Goal: Task Accomplishment & Management: Manage account settings

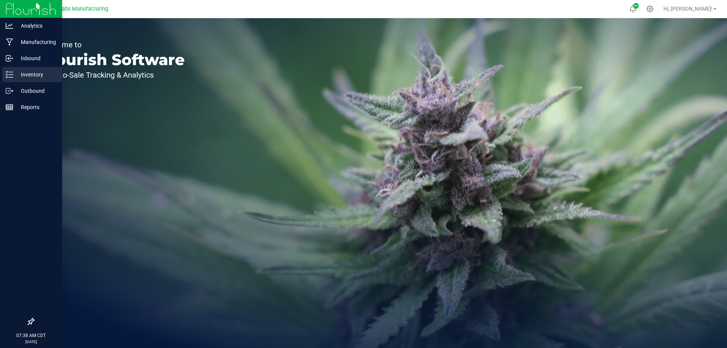
click at [11, 75] on icon at bounding box center [10, 75] width 8 height 8
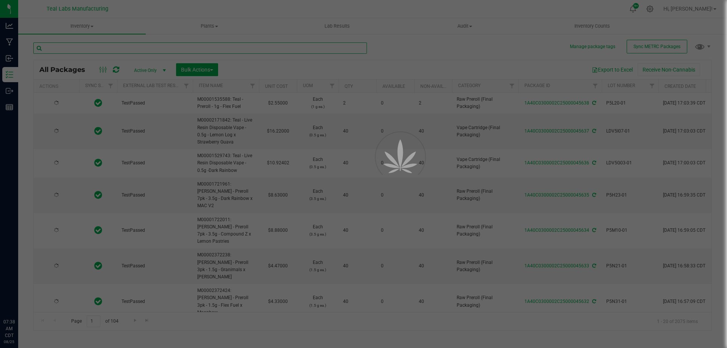
click at [121, 48] on input "text" at bounding box center [200, 47] width 334 height 11
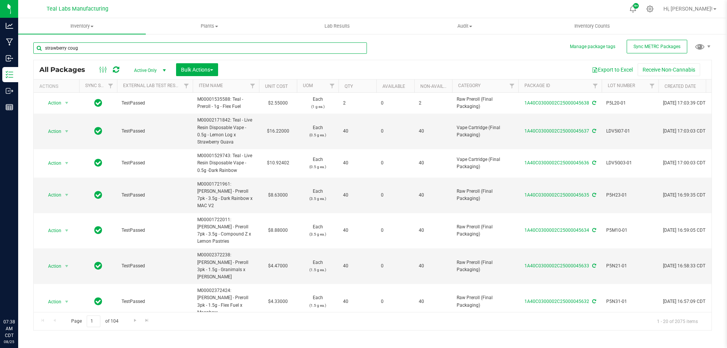
type input "strawberry coug"
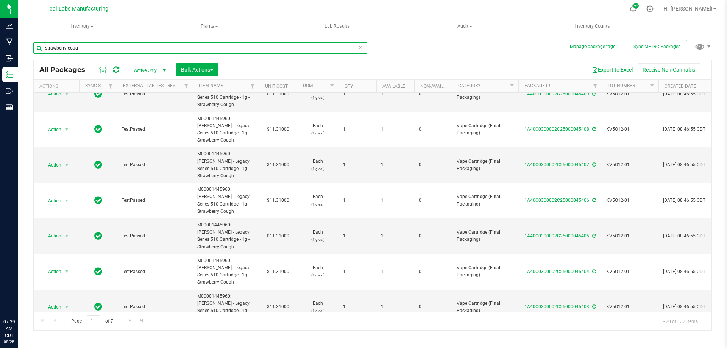
scroll to position [351, 0]
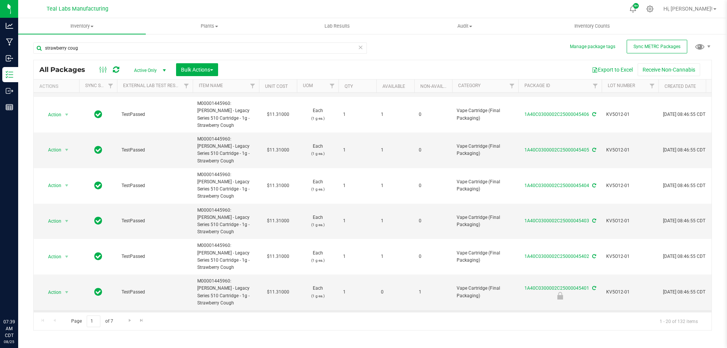
click at [71, 322] on span "select" at bounding box center [66, 327] width 9 height 11
click at [59, 243] on li "Locate package" at bounding box center [66, 242] width 48 height 11
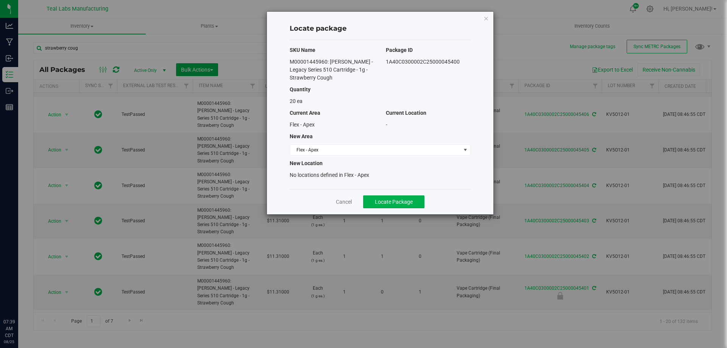
click at [489, 17] on icon "button" at bounding box center [486, 18] width 5 height 9
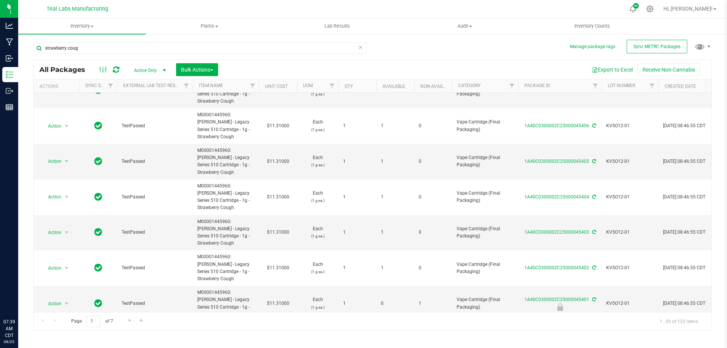
scroll to position [351, 0]
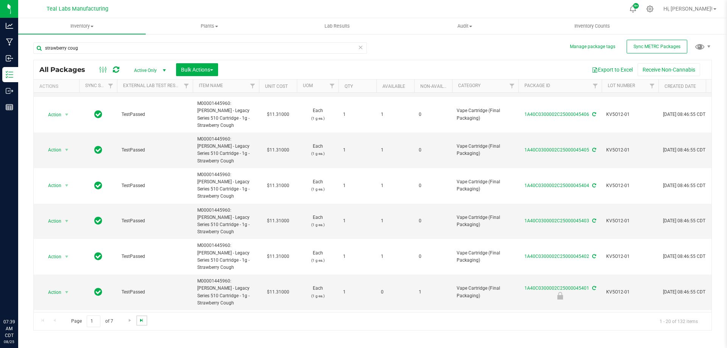
click at [142, 321] on span "Go to the last page" at bounding box center [142, 320] width 6 height 6
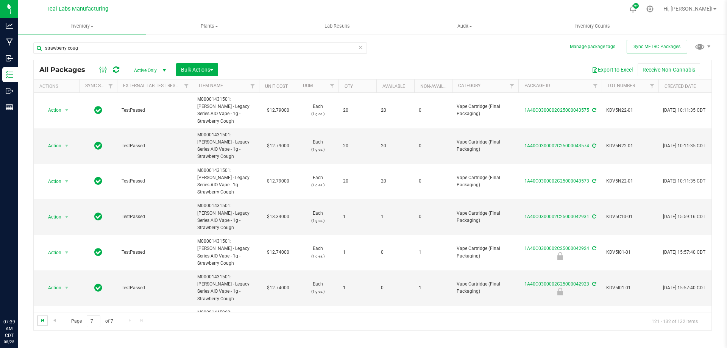
click at [42, 323] on span "Go to the first page" at bounding box center [43, 320] width 6 height 6
click at [232, 202] on span "M00001445960: [PERSON_NAME] - Legacy Series 510 Cartridge - 1g - Strawberry Cou…" at bounding box center [225, 216] width 57 height 29
click at [242, 202] on span "M00001445960: [PERSON_NAME] - Legacy Series 510 Cartridge - 1g - Strawberry Cou…" at bounding box center [225, 216] width 57 height 29
drag, startPoint x: 249, startPoint y: 199, endPoint x: 196, endPoint y: 185, distance: 54.3
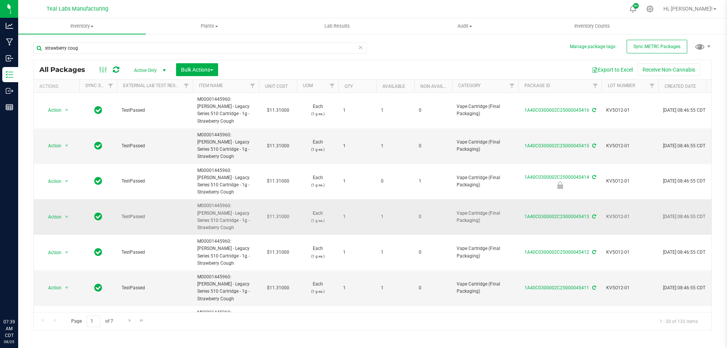
click at [196, 199] on td "M00001445960: [PERSON_NAME] - Legacy Series 510 Cartridge - 1g - Strawberry Cou…" at bounding box center [226, 217] width 66 height 36
copy span "M00001445960: [PERSON_NAME] - Legacy Series 510 Cartridge - 1g - Strawberry Cou…"
click at [90, 45] on input "strawberry coug" at bounding box center [200, 47] width 334 height 11
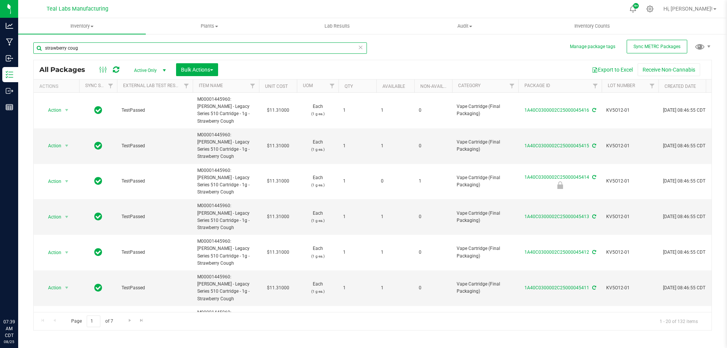
paste input "M00001445960: [PERSON_NAME] - Legacy Series 510 Cartridge - 1g - Strawberry Cou…"
type input "M00001445960: [PERSON_NAME] - Legacy Series 510 Cartridge - 1g - Strawberry Cou…"
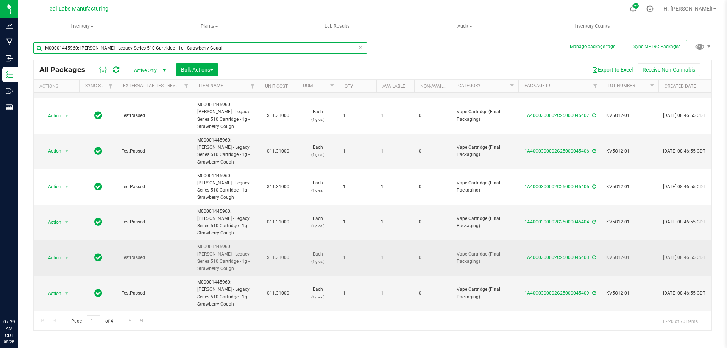
scroll to position [351, 0]
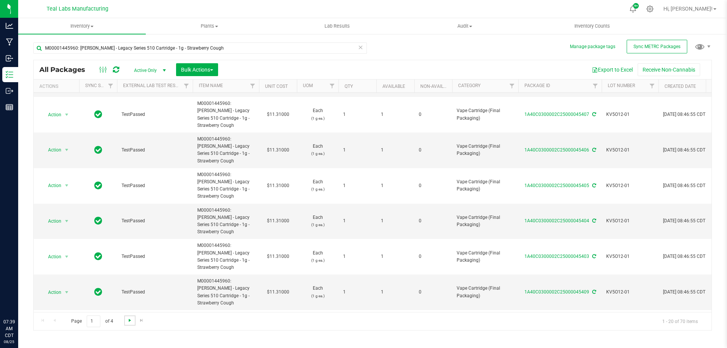
click at [132, 323] on span "Go to the next page" at bounding box center [130, 320] width 6 height 6
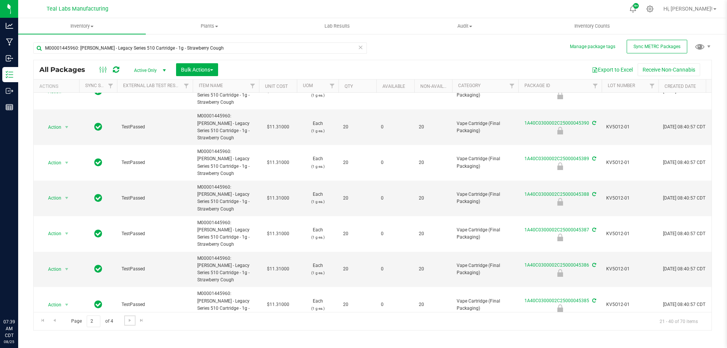
scroll to position [351, 0]
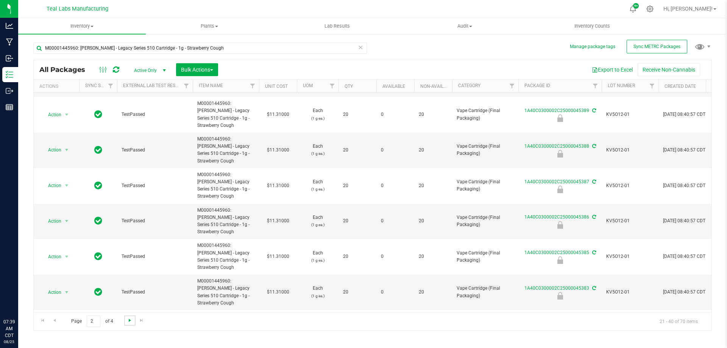
click at [129, 318] on span "Go to the next page" at bounding box center [130, 320] width 6 height 6
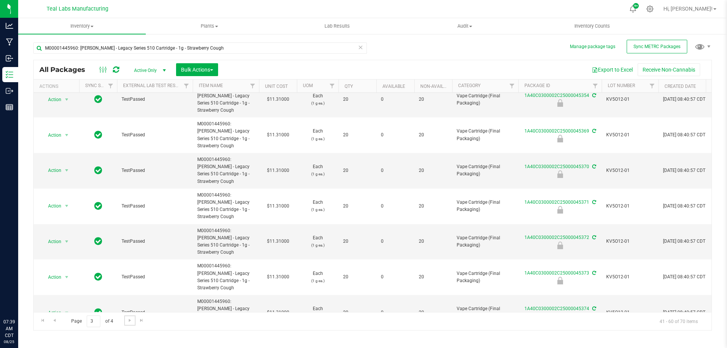
scroll to position [351, 0]
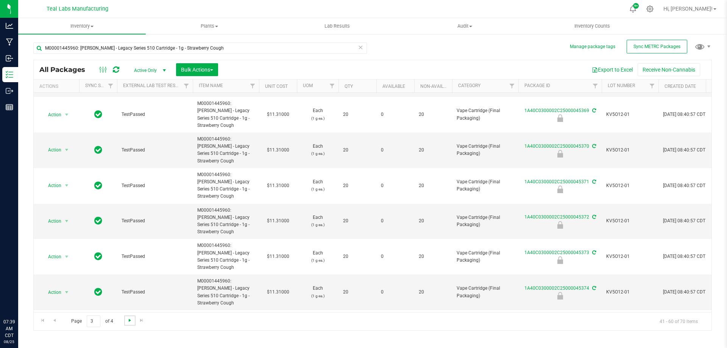
click at [132, 322] on span "Go to the next page" at bounding box center [130, 320] width 6 height 6
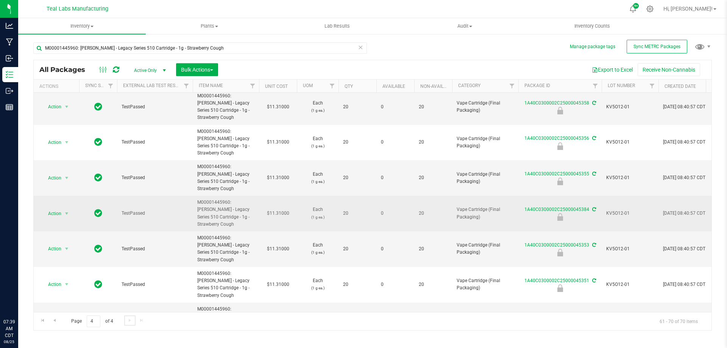
scroll to position [69, 0]
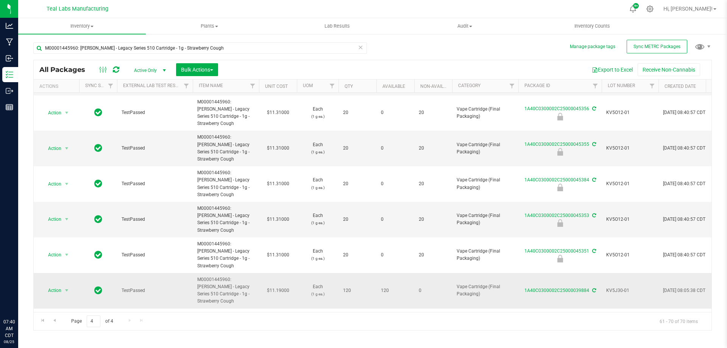
drag, startPoint x: 247, startPoint y: 241, endPoint x: 197, endPoint y: 230, distance: 51.7
click at [197, 273] on td "M00001445960: [PERSON_NAME] - Legacy Series 510 Cartridge - 1g - Strawberry Cou…" at bounding box center [226, 291] width 66 height 36
copy span "M00001445960: [PERSON_NAME] - Legacy Series 510 Cartridge - 1g - Strawberry Cou…"
click at [332, 291] on p "(1 g ea.)" at bounding box center [318, 294] width 33 height 7
click at [56, 285] on span "Action" at bounding box center [51, 290] width 20 height 11
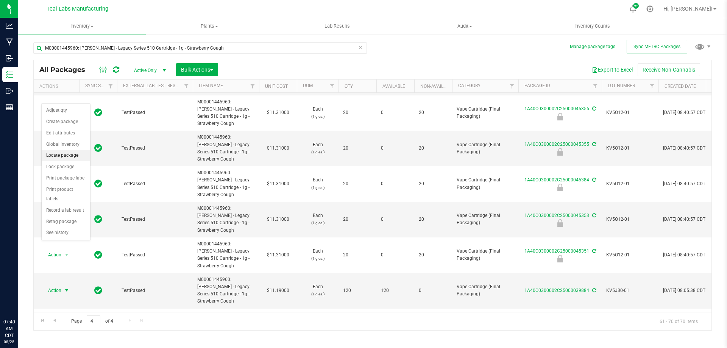
click at [58, 154] on li "Locate package" at bounding box center [66, 155] width 48 height 11
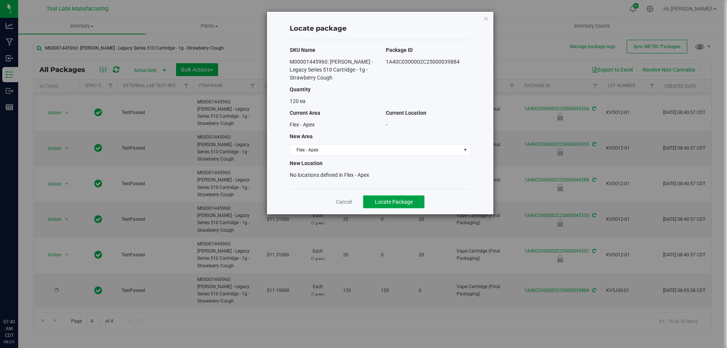
click at [378, 199] on span "Locate Package" at bounding box center [394, 202] width 38 height 6
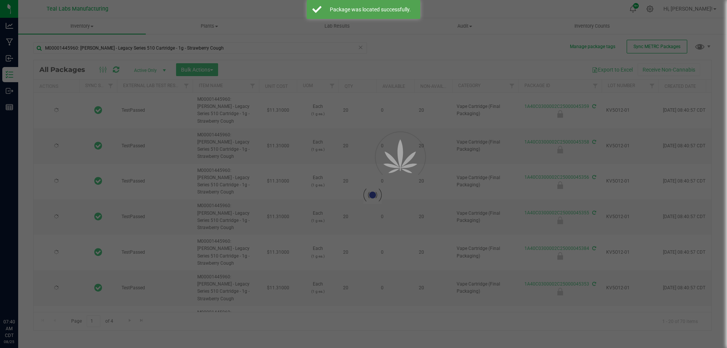
type input "[DATE]"
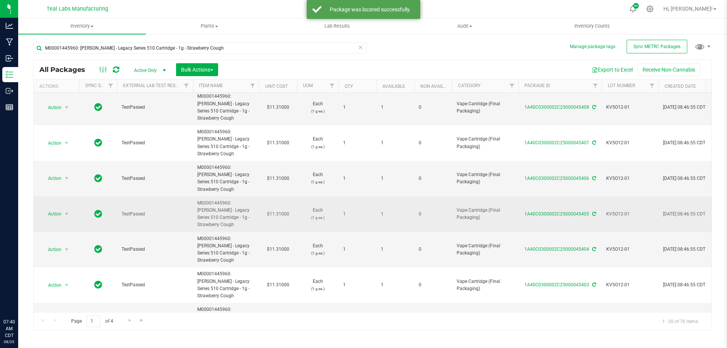
scroll to position [351, 0]
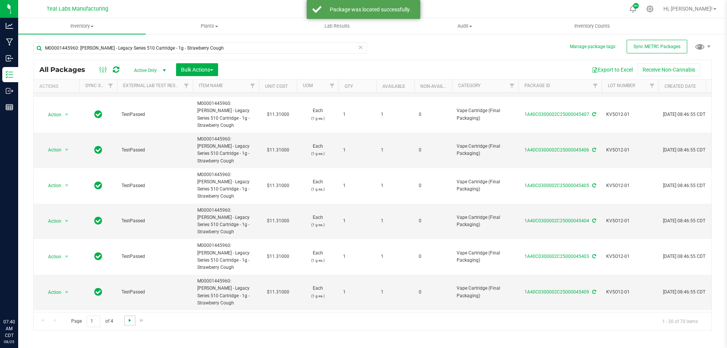
click at [130, 319] on span "Go to the next page" at bounding box center [130, 320] width 6 height 6
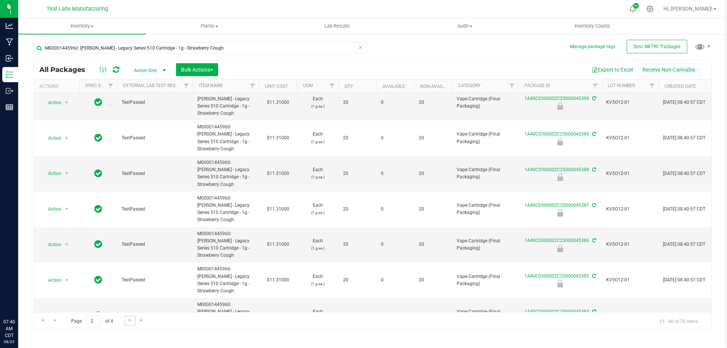
scroll to position [351, 0]
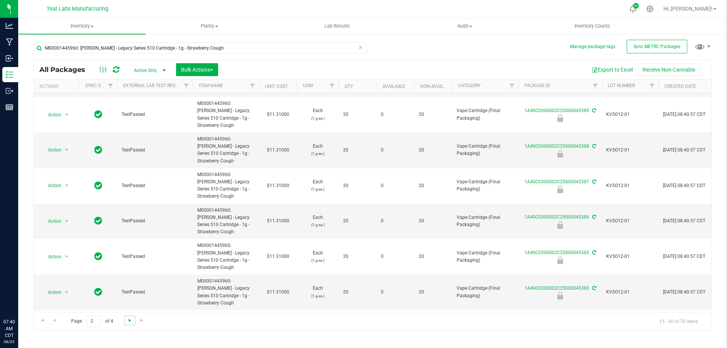
click at [127, 320] on span "Go to the next page" at bounding box center [130, 320] width 6 height 6
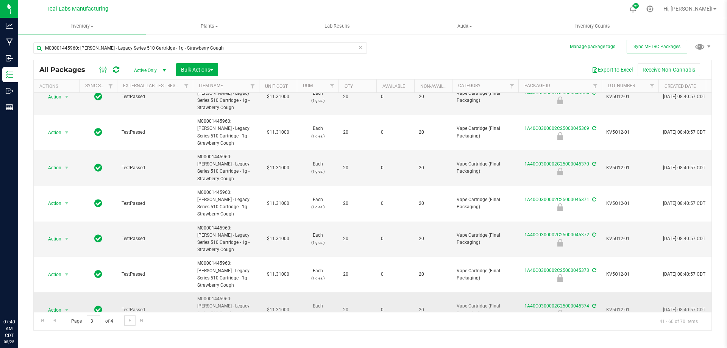
scroll to position [351, 0]
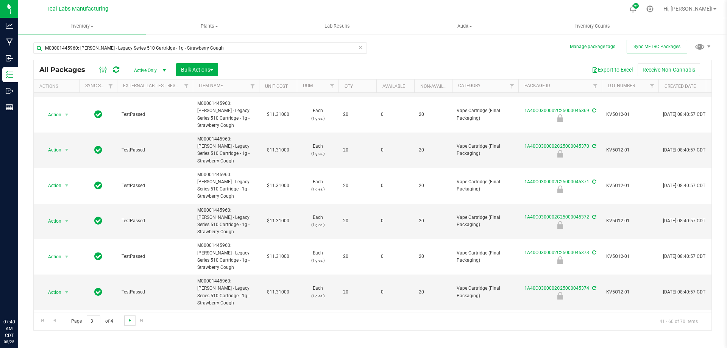
click at [128, 321] on span "Go to the next page" at bounding box center [130, 320] width 6 height 6
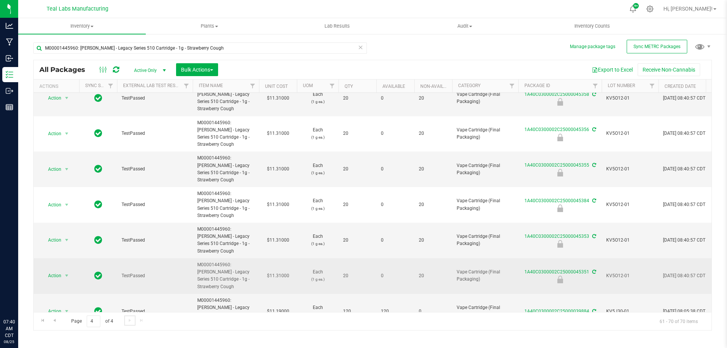
scroll to position [69, 0]
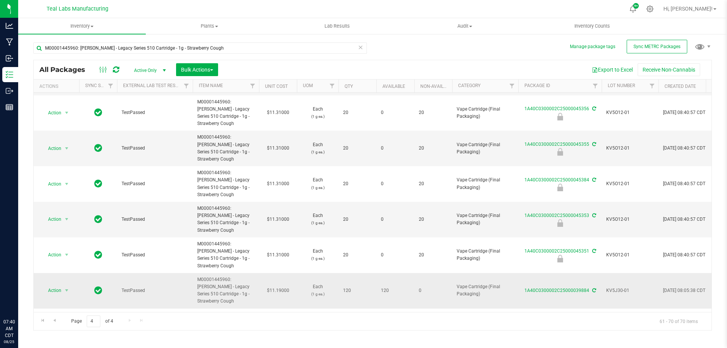
click at [620, 287] on span "KV5J30-01" at bounding box center [631, 290] width 48 height 7
click at [620, 285] on input "KV5J30-01" at bounding box center [629, 291] width 54 height 12
click at [382, 273] on td "120" at bounding box center [396, 291] width 38 height 36
click at [208, 73] on button "Bulk Actions" at bounding box center [197, 69] width 42 height 13
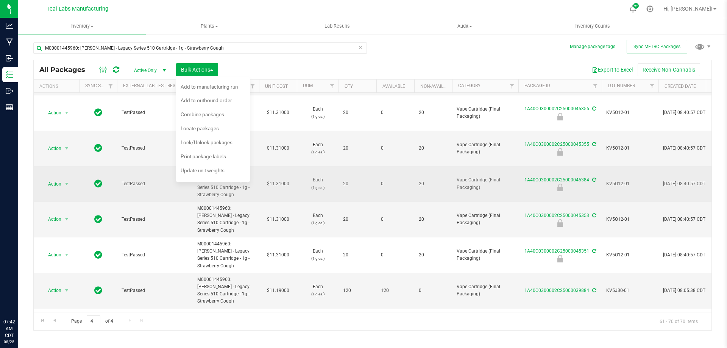
click at [621, 180] on span "KV5O12-01" at bounding box center [631, 183] width 48 height 7
click at [621, 178] on input "KV5O12-01" at bounding box center [629, 184] width 54 height 12
click at [178, 45] on input "M00001445960: [PERSON_NAME] - Legacy Series 510 Cartridge - 1g - Strawberry Cou…" at bounding box center [200, 47] width 334 height 11
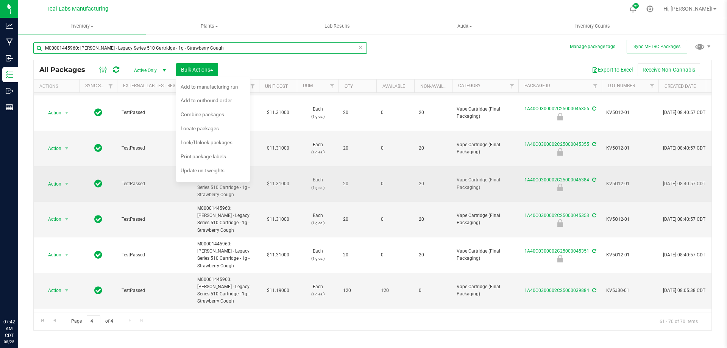
paste input "KV5O12-01"
type input "KV5O12-01"
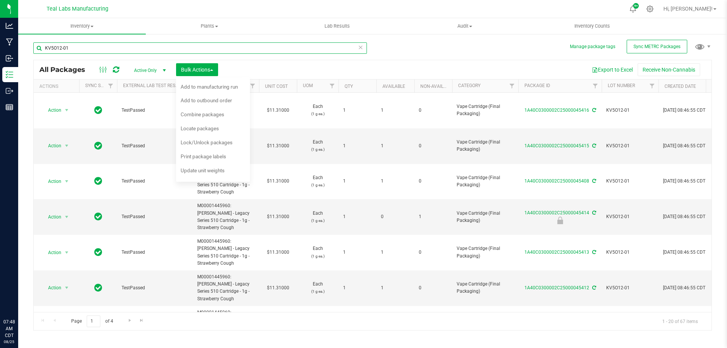
click at [96, 51] on input "KV5O12-01" at bounding box center [200, 47] width 334 height 11
click at [379, 57] on div "KV5O12-01 All Packages Active Only Active Only Lab Samples Locked All External …" at bounding box center [372, 183] width 679 height 296
click at [197, 144] on span "Lock/Unlock packages" at bounding box center [207, 142] width 52 height 6
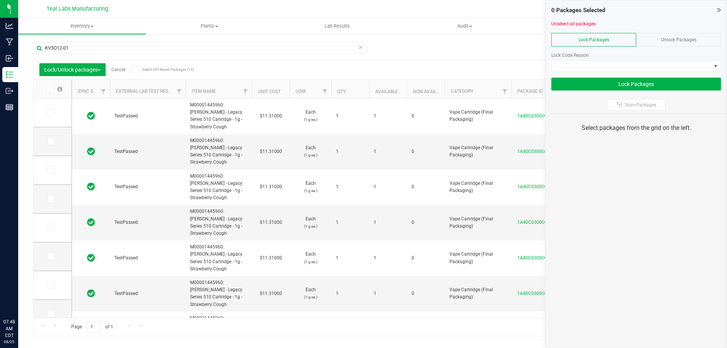
click at [139, 67] on span at bounding box center [135, 70] width 8 height 8
click at [0, 0] on input "Select All Filtered Packages (14)" at bounding box center [0, 0] width 0 height 0
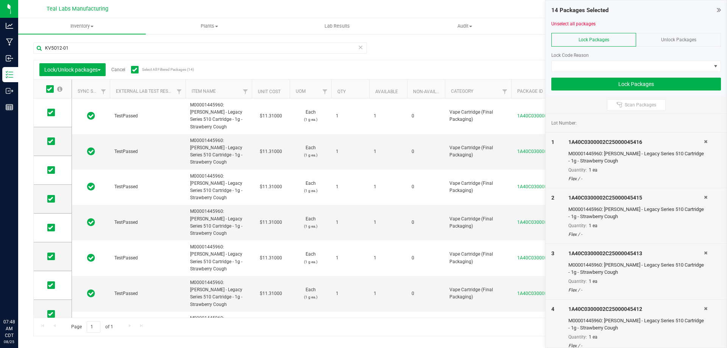
click at [134, 70] on icon at bounding box center [134, 70] width 5 height 0
click at [0, 0] on input "Select All Filtered Packages (14)" at bounding box center [0, 0] width 0 height 0
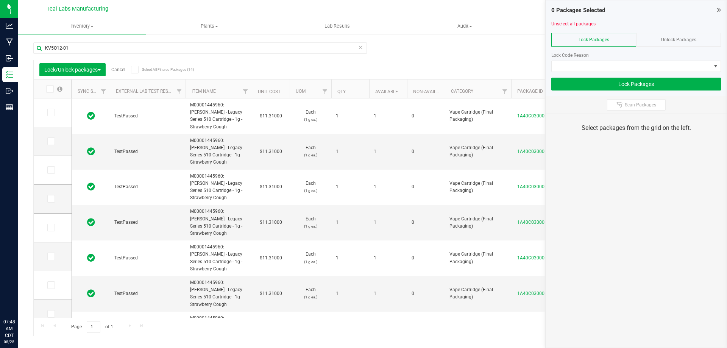
click at [704, 34] on div "Unlock Packages" at bounding box center [678, 40] width 85 height 14
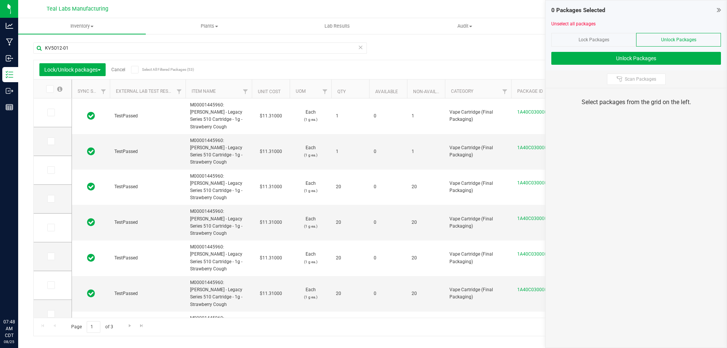
click at [136, 70] on icon at bounding box center [134, 70] width 5 height 0
click at [0, 0] on input "Select All Filtered Packages (53)" at bounding box center [0, 0] width 0 height 0
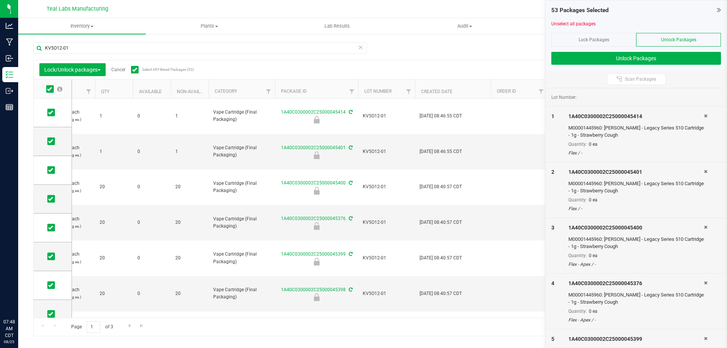
scroll to position [0, 284]
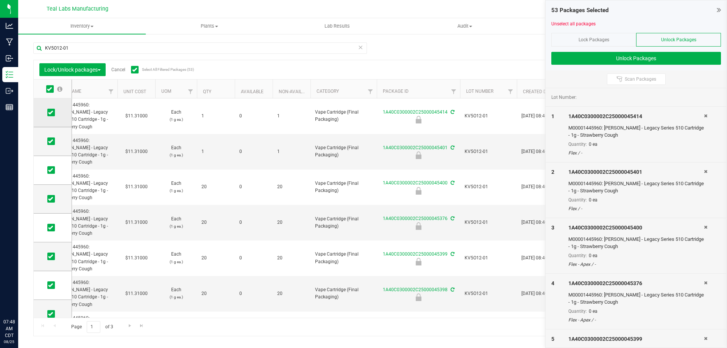
click at [53, 117] on td at bounding box center [53, 113] width 38 height 29
click at [49, 113] on icon at bounding box center [50, 113] width 5 height 0
click at [0, 0] on input "checkbox" at bounding box center [0, 0] width 0 height 0
click at [52, 141] on icon at bounding box center [50, 141] width 5 height 0
click at [0, 0] on input "checkbox" at bounding box center [0, 0] width 0 height 0
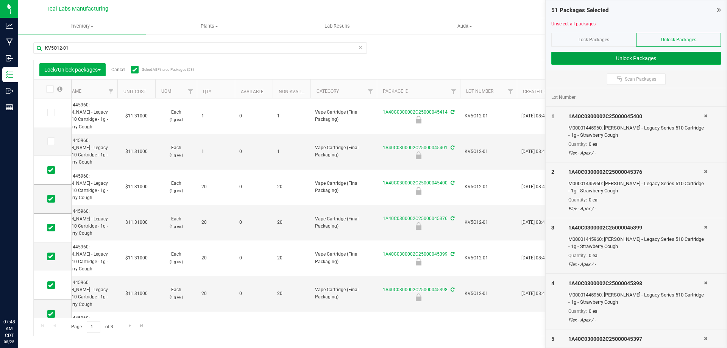
click at [617, 58] on button "Unlock Packages" at bounding box center [637, 58] width 170 height 13
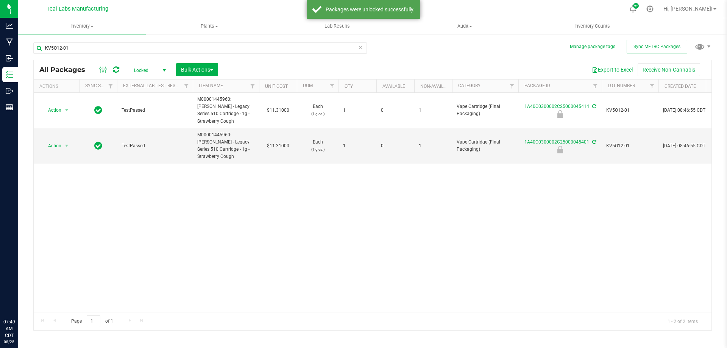
click at [140, 72] on span "Locked" at bounding box center [149, 70] width 42 height 11
click at [144, 83] on li "Active Only" at bounding box center [148, 82] width 41 height 11
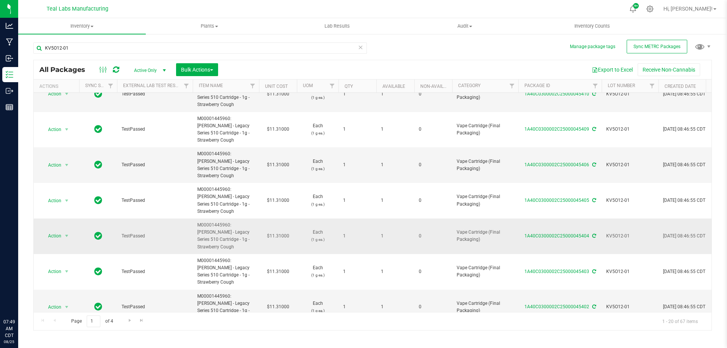
scroll to position [351, 0]
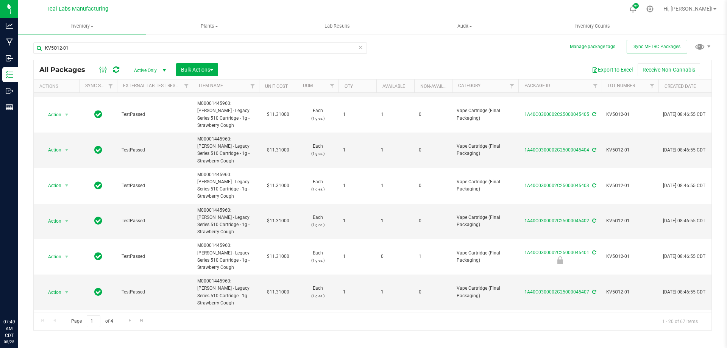
click at [59, 158] on li "Locate package" at bounding box center [66, 155] width 48 height 11
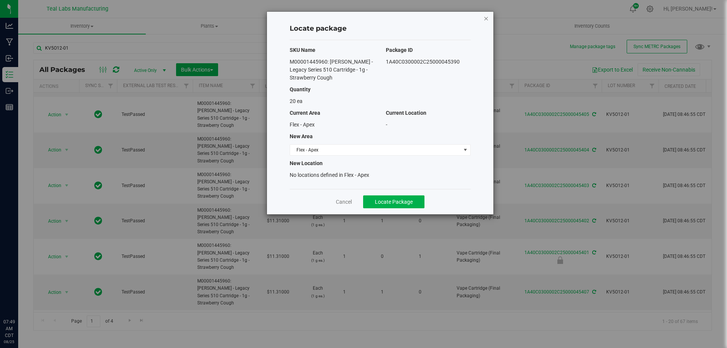
click at [488, 18] on icon "button" at bounding box center [486, 18] width 5 height 9
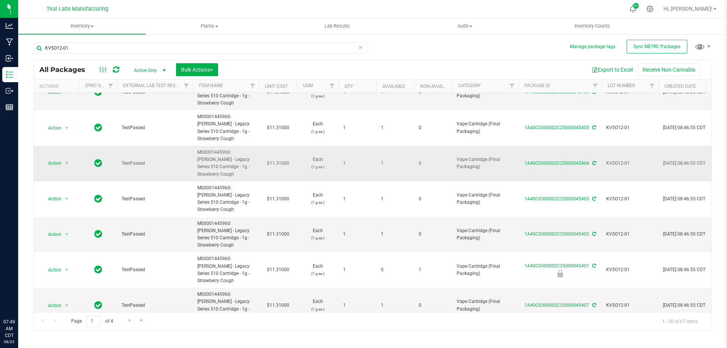
scroll to position [351, 0]
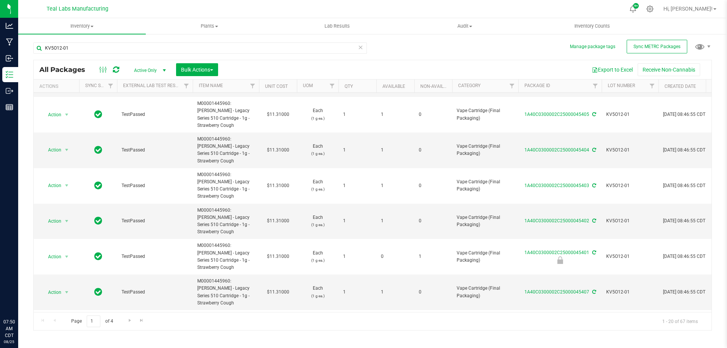
click at [200, 68] on span "Bulk Actions" at bounding box center [197, 70] width 32 height 6
click at [191, 141] on span "Lock/Unlock packages" at bounding box center [207, 142] width 52 height 6
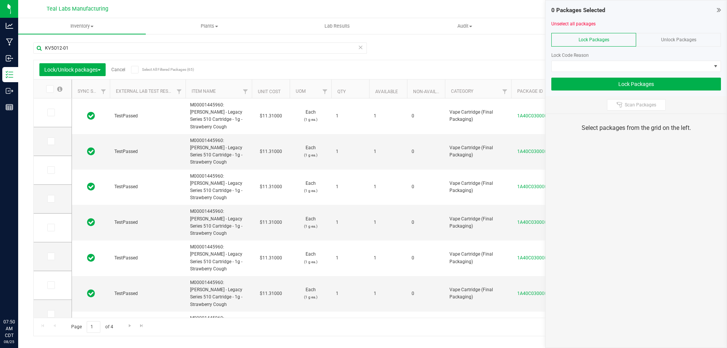
click at [135, 70] on icon at bounding box center [134, 70] width 5 height 0
click at [0, 0] on input "Select All Filtered Packages (65)" at bounding box center [0, 0] width 0 height 0
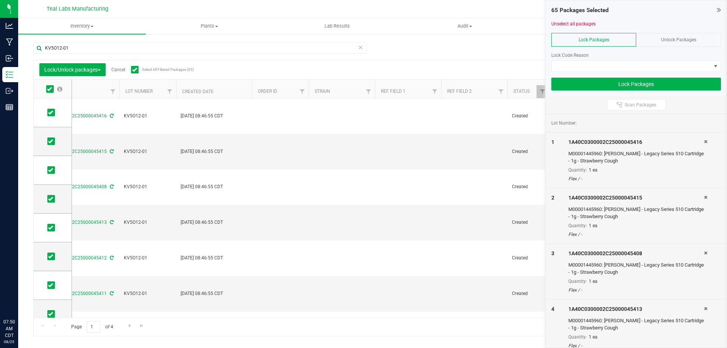
scroll to position [0, 549]
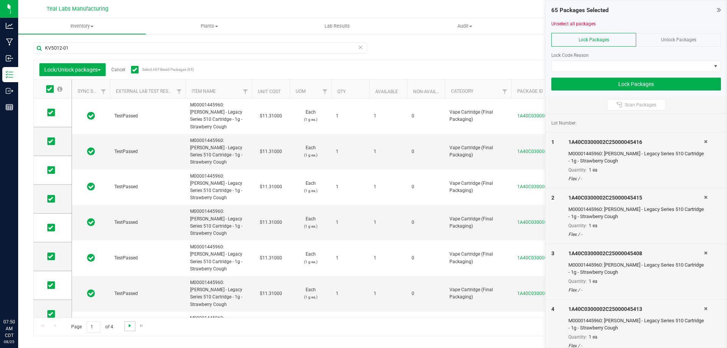
click at [128, 325] on span "Go to the next page" at bounding box center [130, 326] width 6 height 6
click at [40, 327] on span "Go to the first page" at bounding box center [43, 326] width 6 height 6
click at [345, 95] on th "Qty" at bounding box center [351, 89] width 38 height 19
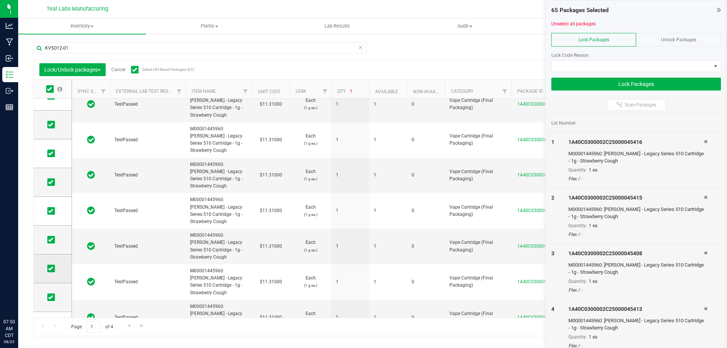
drag, startPoint x: 49, startPoint y: 299, endPoint x: 52, endPoint y: 272, distance: 26.6
click at [49, 297] on icon at bounding box center [50, 297] width 5 height 0
click at [0, 0] on input "checkbox" at bounding box center [0, 0] width 0 height 0
click at [52, 269] on icon at bounding box center [50, 269] width 5 height 0
click at [0, 0] on input "checkbox" at bounding box center [0, 0] width 0 height 0
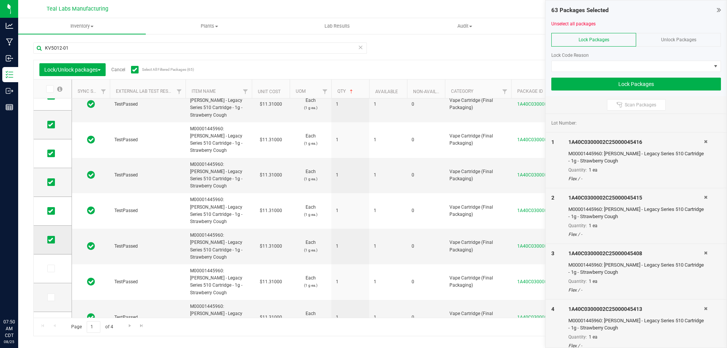
click at [52, 236] on td at bounding box center [53, 240] width 38 height 29
click at [50, 236] on span at bounding box center [51, 240] width 8 height 8
click at [0, 0] on input "checkbox" at bounding box center [0, 0] width 0 height 0
click at [50, 211] on icon at bounding box center [50, 211] width 5 height 0
click at [0, 0] on input "checkbox" at bounding box center [0, 0] width 0 height 0
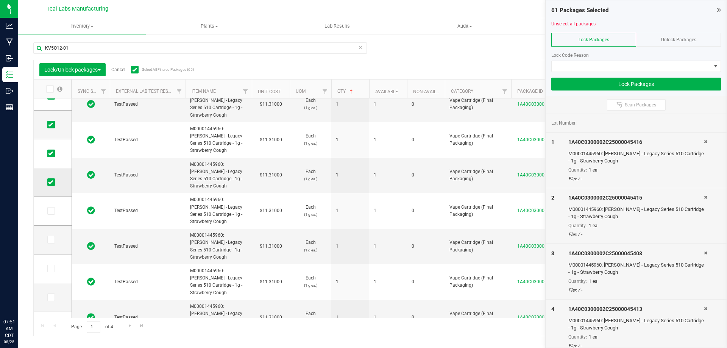
click at [50, 182] on icon at bounding box center [50, 182] width 5 height 0
click at [0, 0] on input "checkbox" at bounding box center [0, 0] width 0 height 0
click at [53, 154] on span at bounding box center [51, 154] width 8 height 8
click at [0, 0] on input "checkbox" at bounding box center [0, 0] width 0 height 0
click at [49, 129] on td at bounding box center [53, 125] width 38 height 29
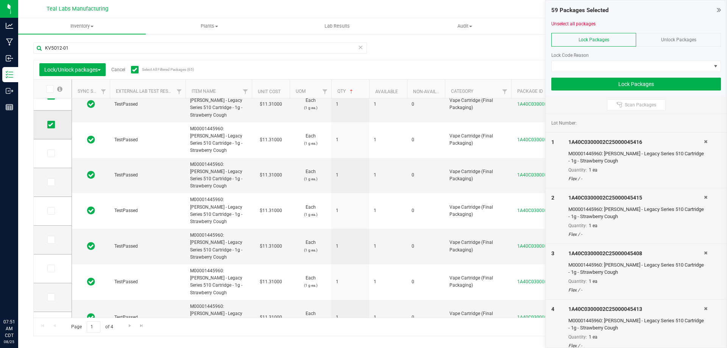
click at [49, 125] on icon at bounding box center [50, 125] width 5 height 0
click at [0, 0] on input "checkbox" at bounding box center [0, 0] width 0 height 0
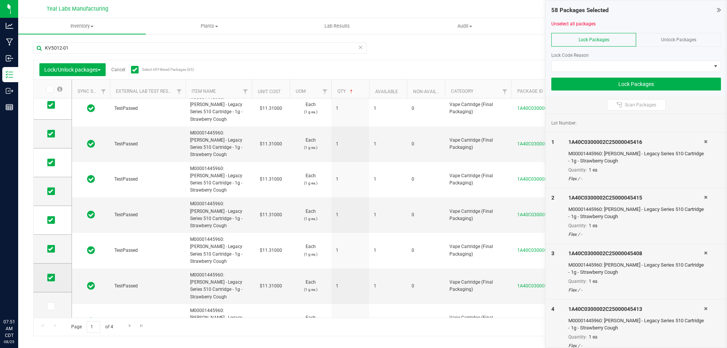
click at [50, 282] on td at bounding box center [53, 278] width 38 height 29
click at [50, 272] on td at bounding box center [53, 278] width 38 height 29
click at [50, 278] on icon at bounding box center [50, 278] width 5 height 0
click at [0, 0] on input "checkbox" at bounding box center [0, 0] width 0 height 0
click at [49, 249] on icon at bounding box center [50, 249] width 5 height 0
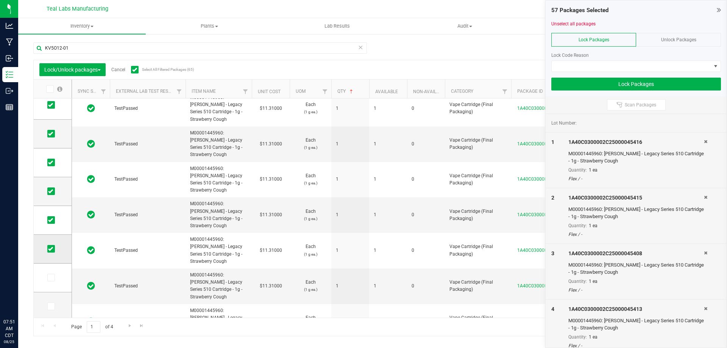
click at [0, 0] on input "checkbox" at bounding box center [0, 0] width 0 height 0
click at [51, 220] on icon at bounding box center [50, 220] width 5 height 0
click at [0, 0] on input "checkbox" at bounding box center [0, 0] width 0 height 0
click at [52, 191] on icon at bounding box center [50, 191] width 5 height 0
click at [0, 0] on input "checkbox" at bounding box center [0, 0] width 0 height 0
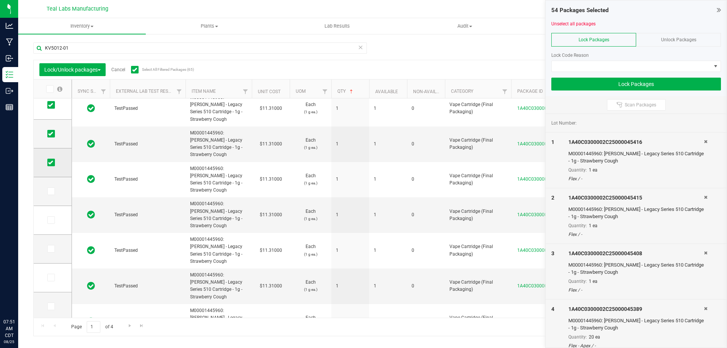
click at [51, 163] on icon at bounding box center [50, 163] width 5 height 0
click at [0, 0] on input "checkbox" at bounding box center [0, 0] width 0 height 0
click at [54, 133] on span at bounding box center [51, 134] width 8 height 8
click at [0, 0] on input "checkbox" at bounding box center [0, 0] width 0 height 0
click at [52, 112] on td at bounding box center [53, 105] width 38 height 29
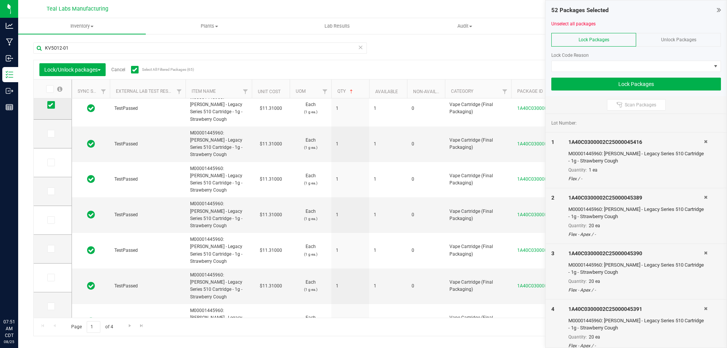
click at [53, 109] on span at bounding box center [51, 105] width 8 height 8
click at [0, 0] on input "checkbox" at bounding box center [0, 0] width 0 height 0
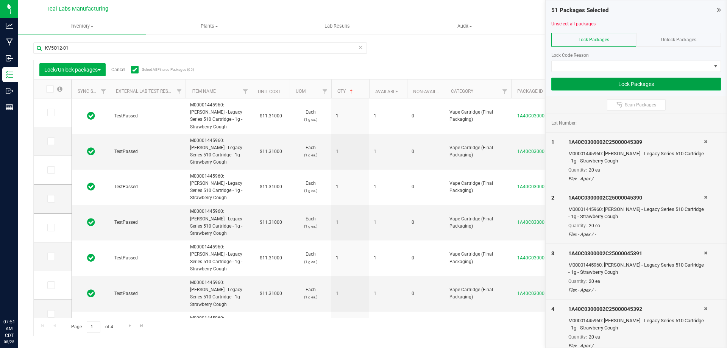
drag, startPoint x: 611, startPoint y: 85, endPoint x: 613, endPoint y: 79, distance: 6.4
click at [612, 84] on button "Lock Packages" at bounding box center [637, 84] width 170 height 13
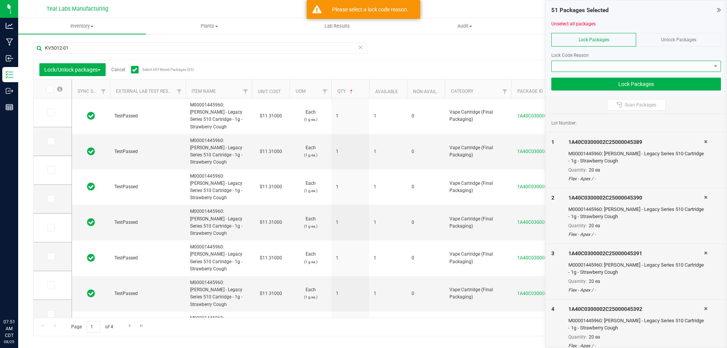
click at [614, 70] on span at bounding box center [632, 66] width 160 height 11
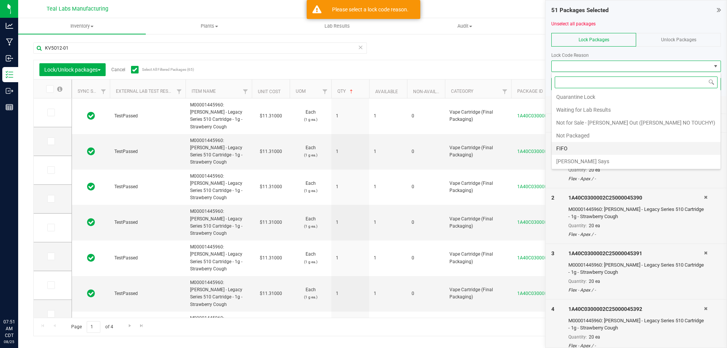
click at [566, 143] on li "FIFO" at bounding box center [636, 148] width 169 height 13
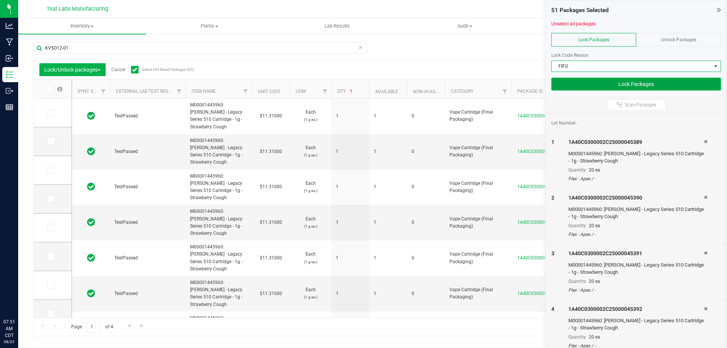
click at [633, 80] on button "Lock Packages" at bounding box center [637, 84] width 170 height 13
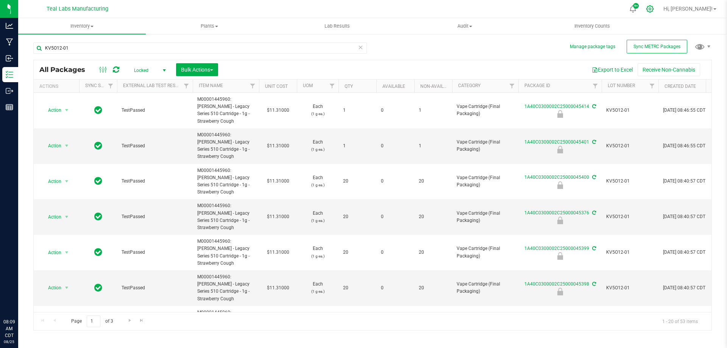
click at [654, 6] on icon at bounding box center [650, 9] width 8 height 8
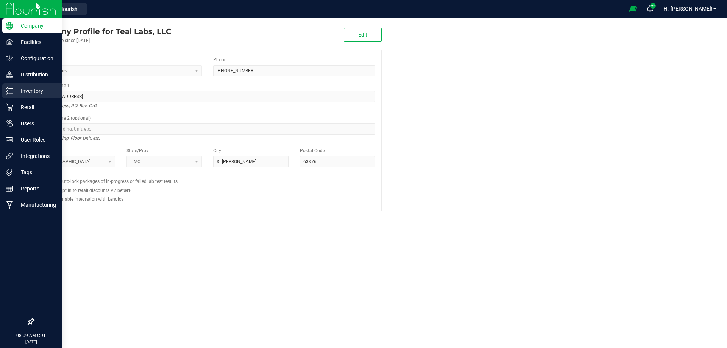
click at [26, 89] on p "Inventory" at bounding box center [35, 90] width 45 height 9
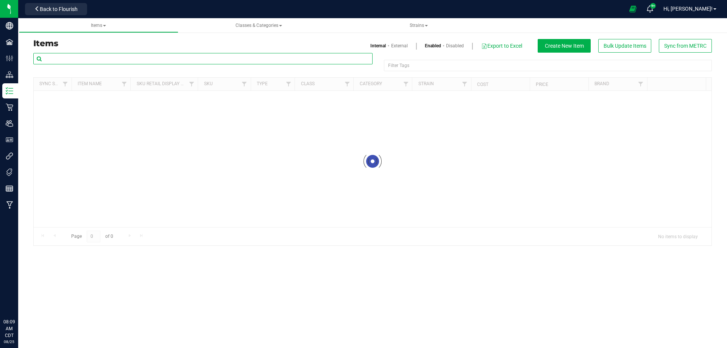
click at [212, 59] on input "text" at bounding box center [202, 58] width 339 height 11
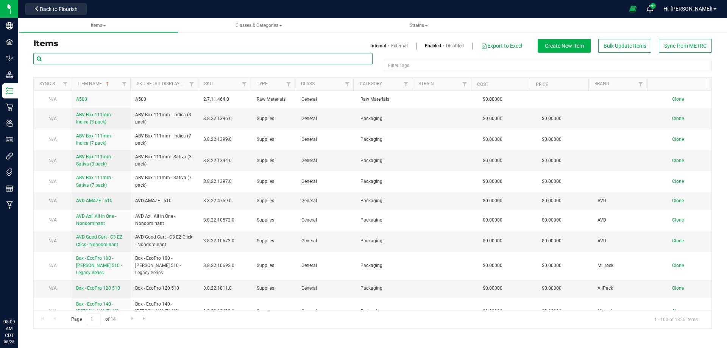
click at [209, 58] on input "text" at bounding box center [202, 58] width 339 height 11
paste input "M00001575418: Teal - Live Resin Sugar - 1g - Strawberry [PERSON_NAME]"
type input "M00001575418: Teal - Live Resin Sugar - 1g - Strawberry [PERSON_NAME]"
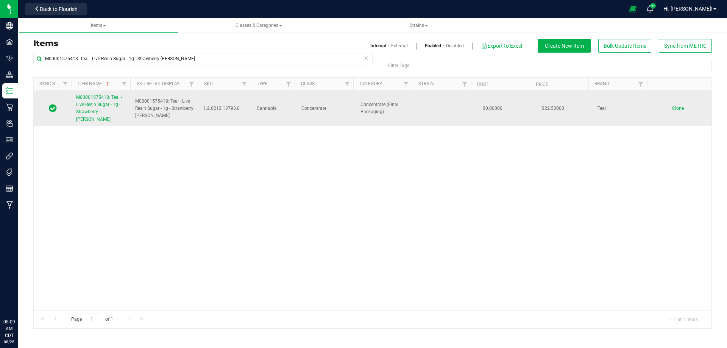
click at [94, 102] on span "M00001575418: Teal - Live Resin Sugar - 1g - Strawberry [PERSON_NAME]" at bounding box center [99, 108] width 46 height 27
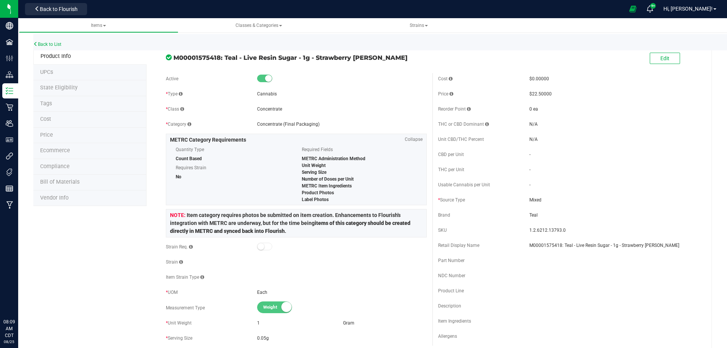
click at [52, 136] on span "Price" at bounding box center [46, 135] width 13 height 6
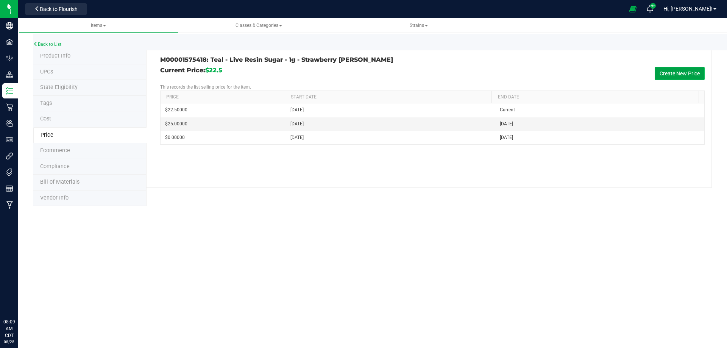
click at [674, 73] on button "Create New Price" at bounding box center [680, 73] width 50 height 13
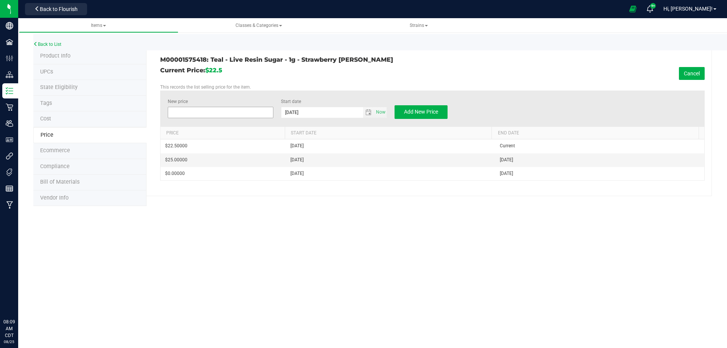
click at [250, 108] on span at bounding box center [221, 112] width 106 height 11
type input "21.50"
click at [358, 93] on div "New price $21.50000 21.5 Start date [DATE] Now Add New Price" at bounding box center [432, 109] width 545 height 36
click at [414, 111] on button "Add New Price" at bounding box center [421, 112] width 53 height 14
type input "$0.00000"
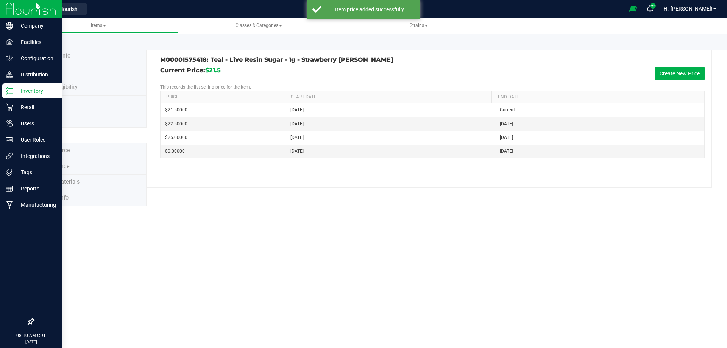
click at [19, 8] on img at bounding box center [31, 9] width 51 height 18
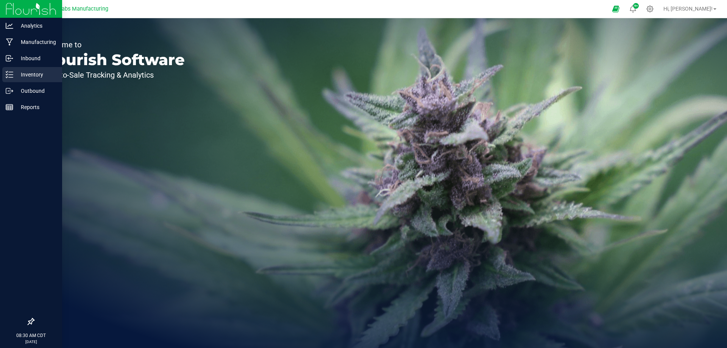
click at [13, 72] on p "Inventory" at bounding box center [35, 74] width 45 height 9
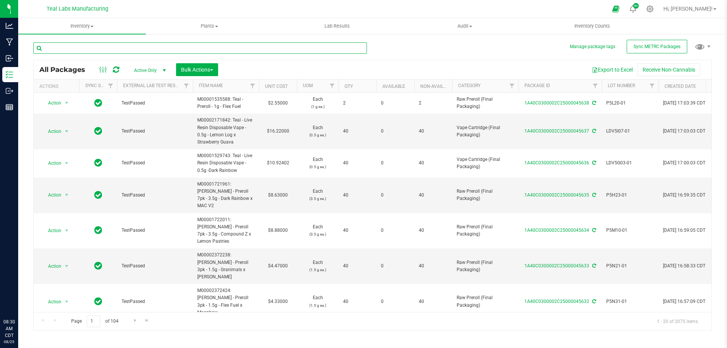
click at [151, 50] on input "text" at bounding box center [200, 47] width 334 height 11
